Goal: Task Accomplishment & Management: Complete application form

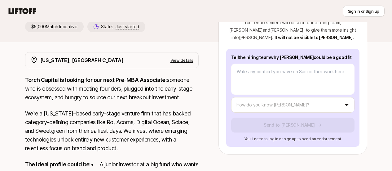
scroll to position [97, 0]
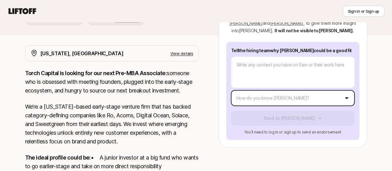
type textarea "x"
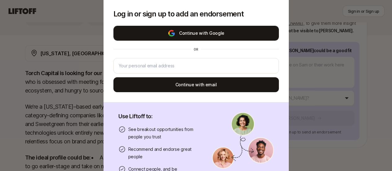
click at [212, 32] on button "Continue with Google" at bounding box center [195, 33] width 165 height 15
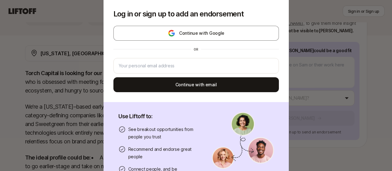
click at [76, 101] on div "Log in or sign up to add an endorsement Continue with Google or Continue with e…" at bounding box center [196, 85] width 392 height 209
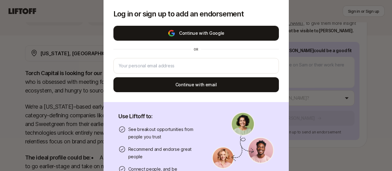
click at [186, 36] on button "Continue with Google" at bounding box center [195, 33] width 165 height 15
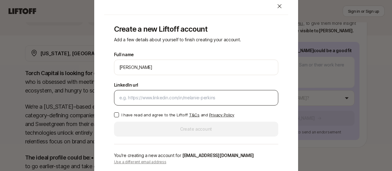
click at [151, 102] on div at bounding box center [196, 97] width 164 height 15
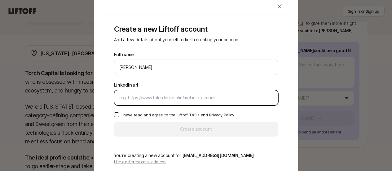
click at [160, 95] on input "LinkedIn url" at bounding box center [196, 97] width 154 height 7
paste input "[URL][DOMAIN_NAME][PERSON_NAME]"
type input "[URL][DOMAIN_NAME][PERSON_NAME]"
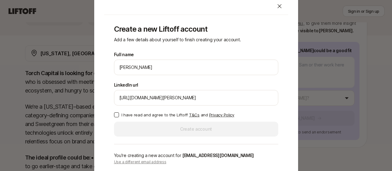
click at [137, 112] on p "I have read and agree to the Liftoff T&Cs and Privacy Policy" at bounding box center [177, 115] width 113 height 6
click at [119, 112] on button "I have read and agree to the Liftoff T&Cs and Privacy Policy" at bounding box center [116, 114] width 5 height 5
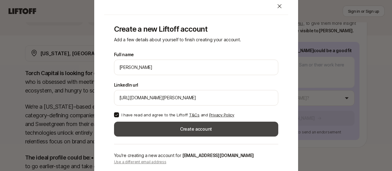
click at [148, 127] on button "Create account" at bounding box center [196, 128] width 164 height 15
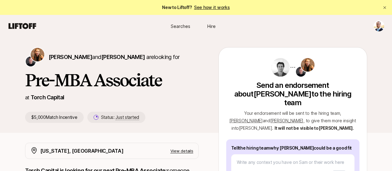
click at [185, 27] on span "Searches" at bounding box center [181, 26] width 20 height 7
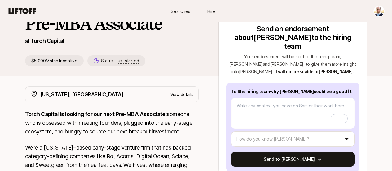
scroll to position [54, 0]
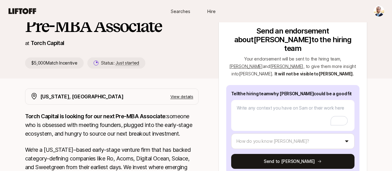
click at [25, 53] on div "[PERSON_NAME] and [PERSON_NAME] are looking for Pre-MBA Associate at Torch Capi…" at bounding box center [121, 31] width 193 height 76
click at [61, 65] on p "$5,000 Match Incentive" at bounding box center [54, 62] width 59 height 11
drag, startPoint x: 61, startPoint y: 65, endPoint x: 13, endPoint y: 67, distance: 47.5
click at [13, 67] on div "[PERSON_NAME] and [PERSON_NAME] are looking for Pre-MBA Associate at Torch Capi…" at bounding box center [196, 35] width 372 height 85
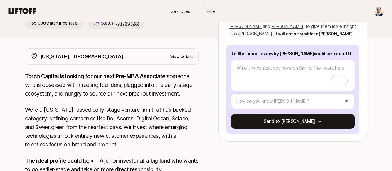
scroll to position [0, 0]
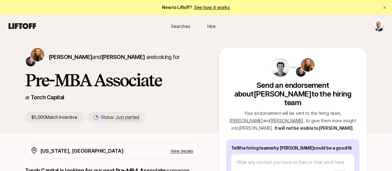
click at [356, 69] on div at bounding box center [292, 67] width 133 height 20
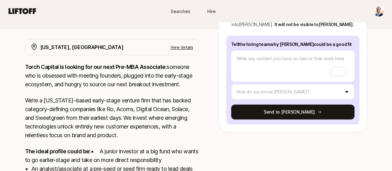
scroll to position [106, 0]
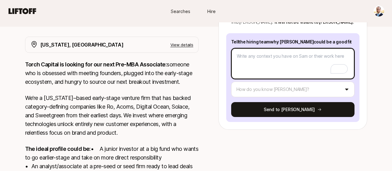
click at [313, 64] on textarea "To enrich screen reader interactions, please activate Accessibility in Grammarl…" at bounding box center [292, 63] width 123 height 31
paste textarea "[PERSON_NAME] is one of the best candidates in your pile. Period. I know [PERSO…"
type textarea "x"
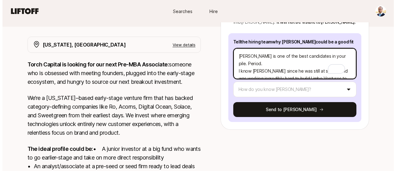
scroll to position [104, 0]
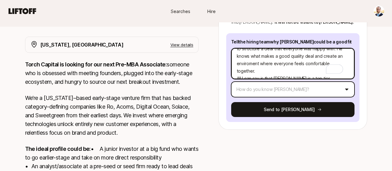
type textarea "[PERSON_NAME] is one of the best candidates in your pile. Period. I know [PERSO…"
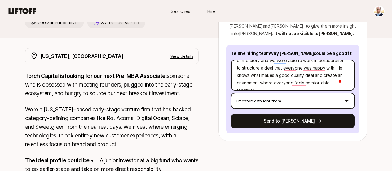
scroll to position [95, 0]
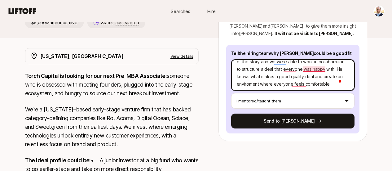
click at [323, 60] on textarea "[PERSON_NAME] is one of the best candidates in your pile. Period. I know [PERSO…" at bounding box center [292, 74] width 123 height 31
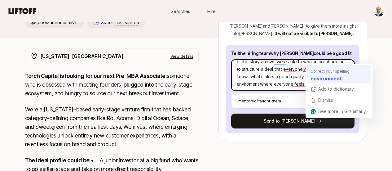
type textarea "x"
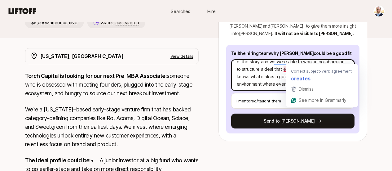
click at [296, 62] on textarea "[PERSON_NAME] is one of the best candidates in your pile. Period. I know [PERSO…" at bounding box center [292, 74] width 123 height 31
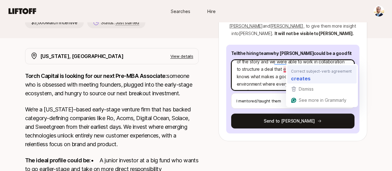
type textarea "[PERSON_NAME] is one of the best candidates in your pile. Period. I know [PERSO…"
type textarea "x"
type textarea "[PERSON_NAME] is one of the best candidates in your pile. Period. I know [PERSO…"
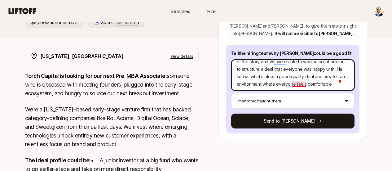
click at [307, 76] on textarea "[PERSON_NAME] is one of the best candidates in your pile. Period. I know [PERSO…" at bounding box center [292, 74] width 123 height 31
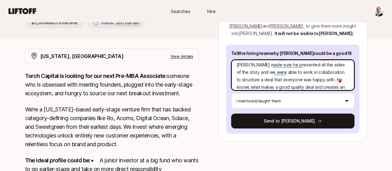
scroll to position [0, 0]
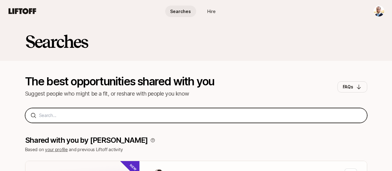
click at [177, 115] on input at bounding box center [200, 115] width 323 height 7
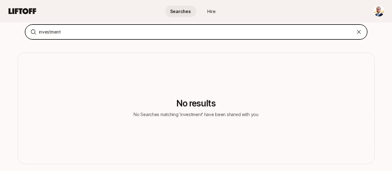
scroll to position [84, 0]
click at [72, 34] on input "investment" at bounding box center [196, 31] width 314 height 7
type input "venture"
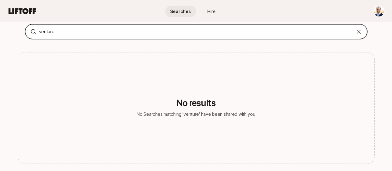
click at [72, 34] on input "venture" at bounding box center [196, 31] width 314 height 7
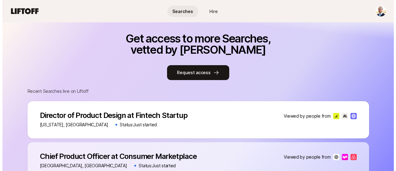
scroll to position [260, 0]
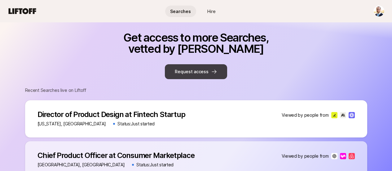
click at [193, 71] on button "Request access" at bounding box center [196, 71] width 62 height 15
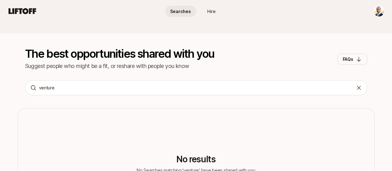
scroll to position [0, 0]
